Goal: Task Accomplishment & Management: Manage account settings

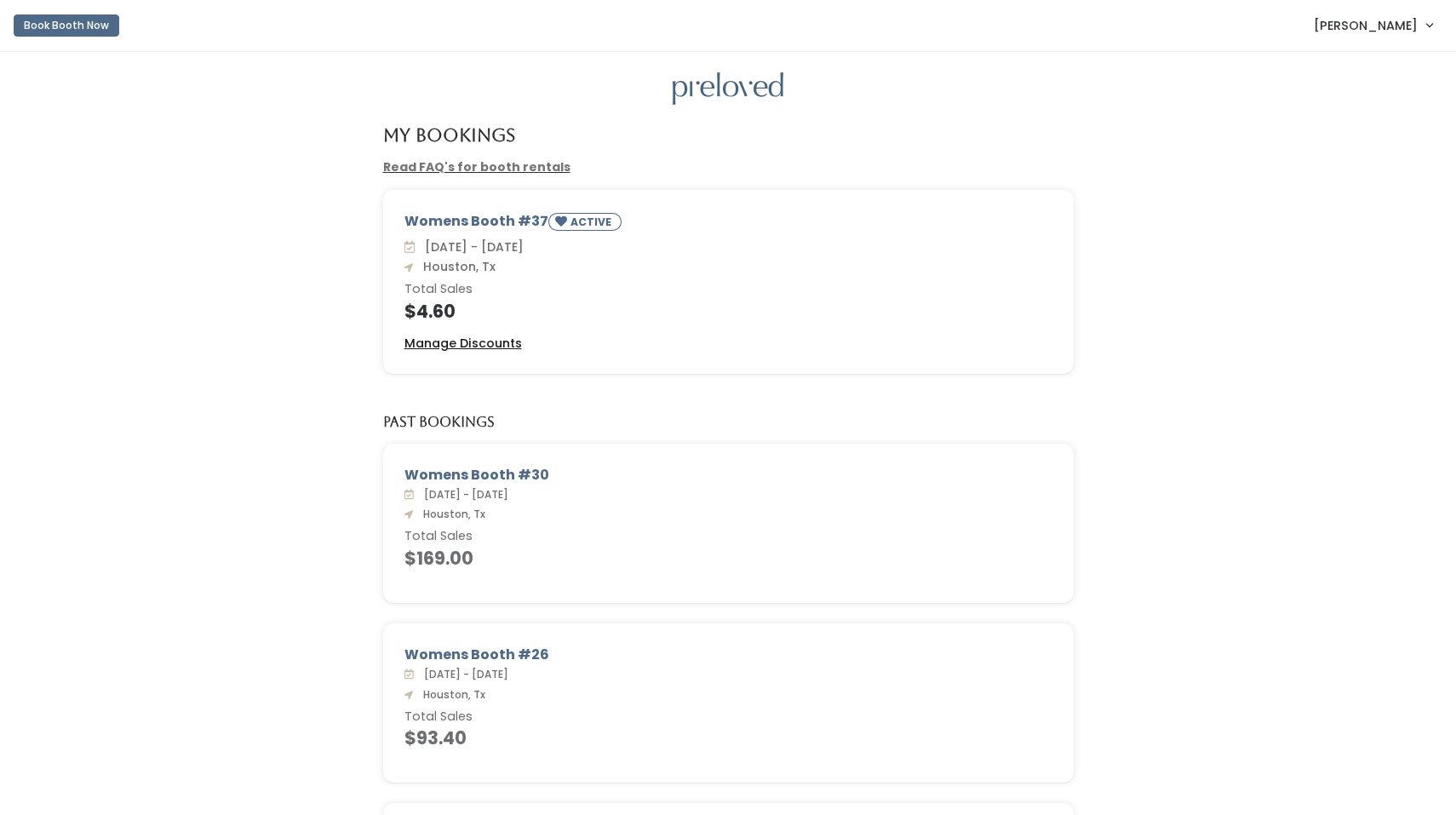
click at [487, 342] on u "Manage Discounts" at bounding box center [463, 343] width 118 height 17
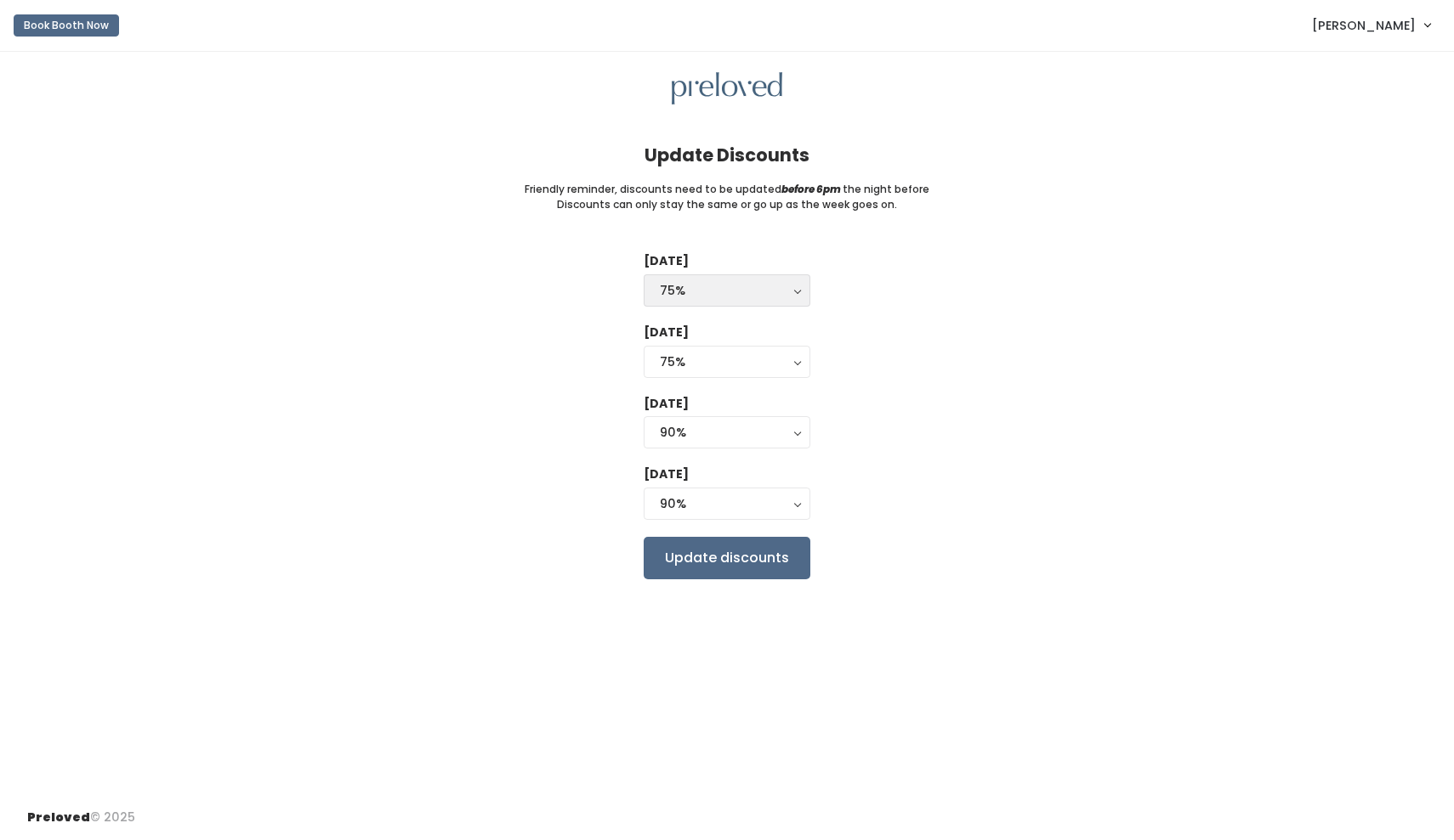
click at [781, 288] on div "75%" at bounding box center [727, 291] width 135 height 19
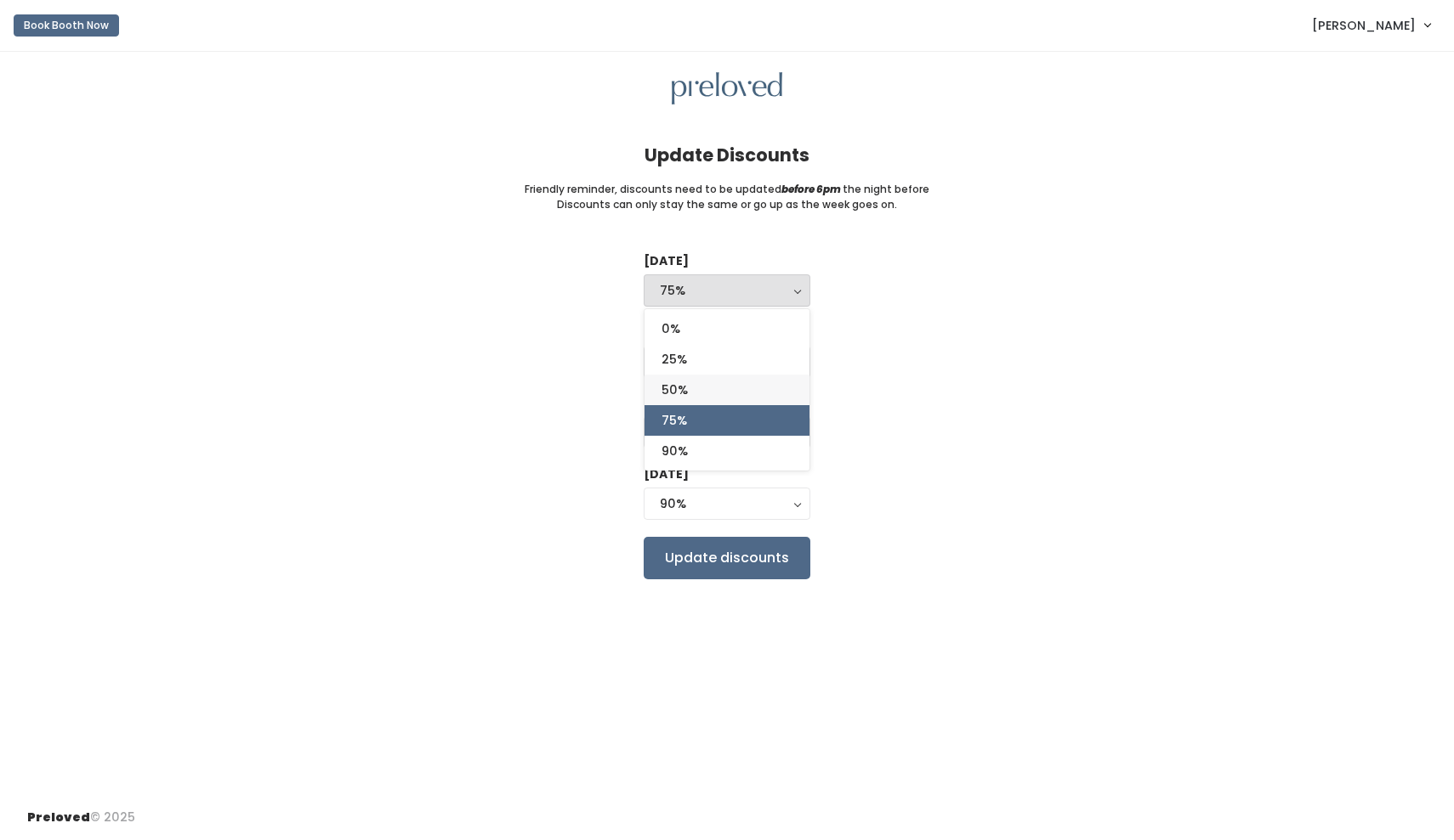
click at [684, 383] on span "50%" at bounding box center [674, 391] width 27 height 19
select select "50%"
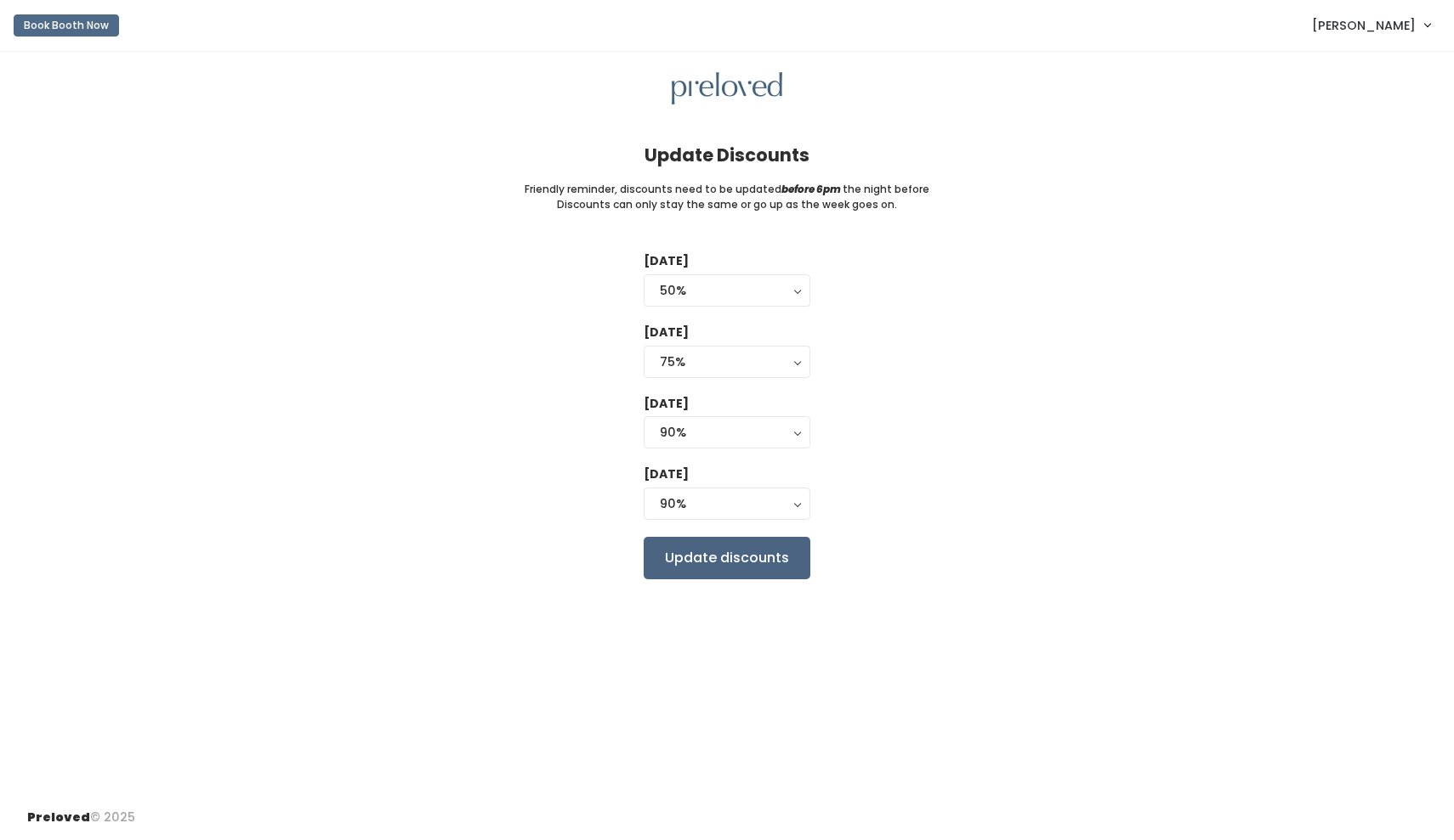
click at [698, 557] on input "Update discounts" at bounding box center [727, 557] width 167 height 43
